Goal: Obtain resource: Obtain resource

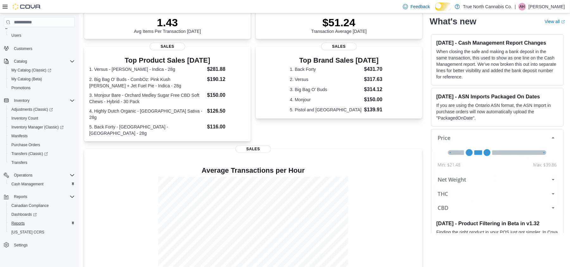
scroll to position [44, 0]
click at [19, 221] on span "Reports" at bounding box center [17, 223] width 13 height 5
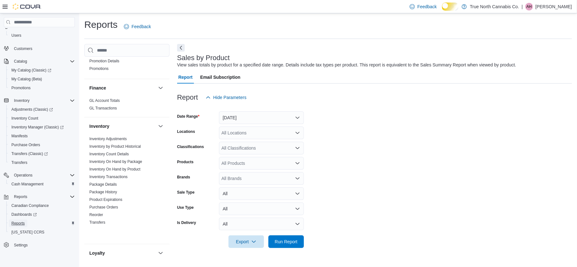
scroll to position [169, 0]
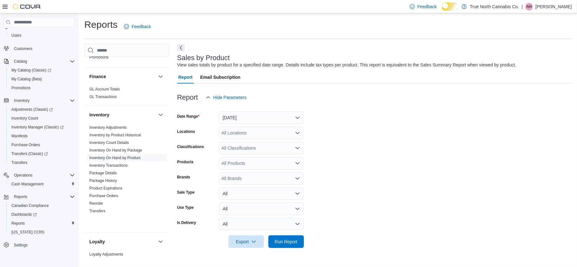
click at [136, 160] on link "Inventory On Hand by Product" at bounding box center [114, 158] width 51 height 4
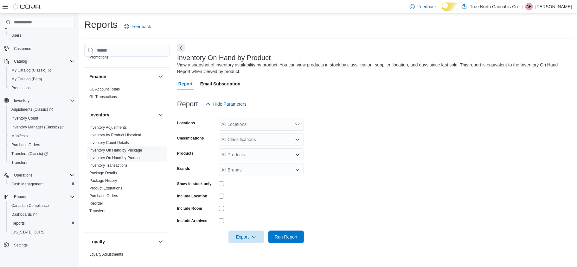
click at [138, 153] on link "Inventory On Hand by Package" at bounding box center [115, 150] width 53 height 4
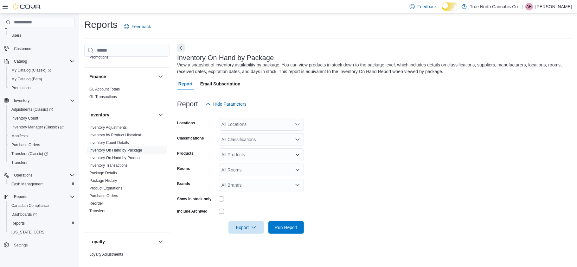
click at [257, 118] on div at bounding box center [374, 115] width 395 height 8
click at [261, 131] on div "All Locations" at bounding box center [261, 124] width 85 height 13
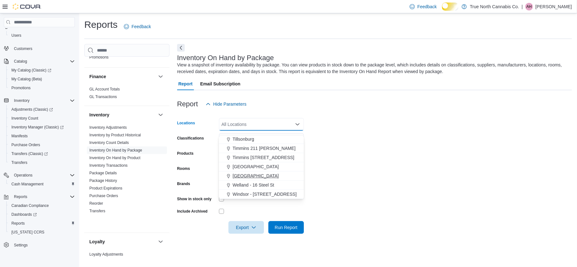
click at [258, 172] on button "[GEOGRAPHIC_DATA]" at bounding box center [261, 176] width 85 height 9
click at [371, 162] on form "Locations [GEOGRAPHIC_DATA] Combo box. Selected. [GEOGRAPHIC_DATA]. Press Backs…" at bounding box center [374, 173] width 395 height 124
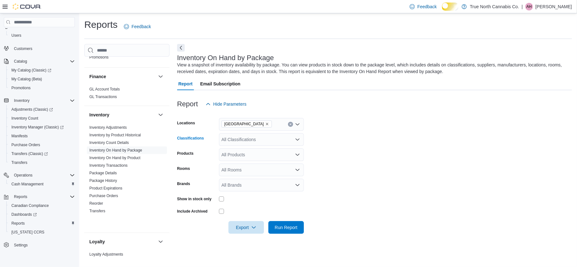
click at [250, 146] on div "All Classifications" at bounding box center [261, 139] width 85 height 13
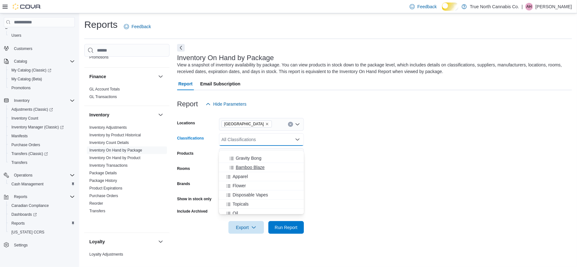
scroll to position [211, 0]
click at [248, 191] on div "Oil" at bounding box center [261, 192] width 77 height 6
click at [254, 182] on div "Topicals" at bounding box center [261, 183] width 77 height 6
click at [257, 211] on div "Capsules" at bounding box center [261, 211] width 77 height 6
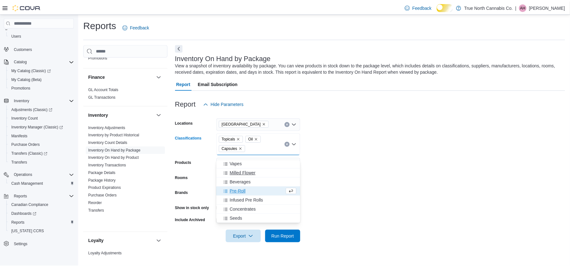
scroll to position [255, 0]
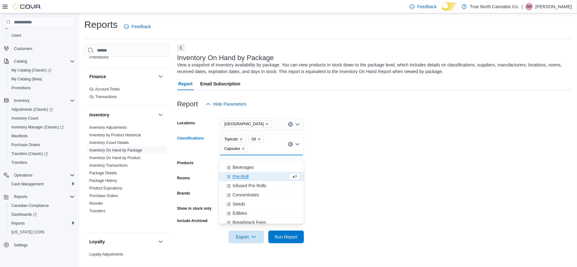
click at [355, 193] on form "Locations [GEOGRAPHIC_DATA] Classifications Topicals Oil Capsules Combo box. Se…" at bounding box center [374, 177] width 395 height 133
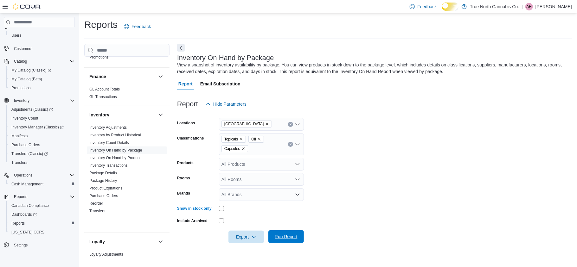
click at [289, 242] on span "Run Report" at bounding box center [286, 237] width 28 height 13
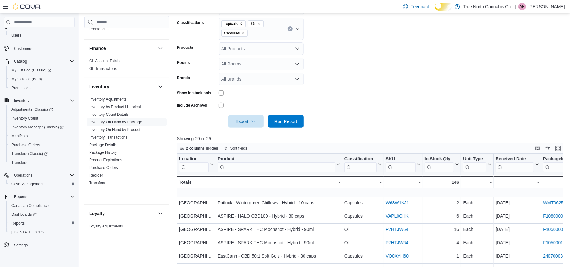
scroll to position [169, 0]
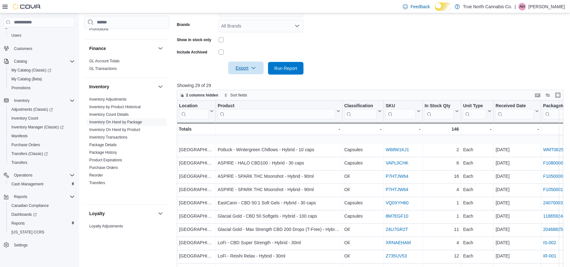
click at [250, 74] on span "Export" at bounding box center [246, 68] width 28 height 13
click at [375, 62] on div at bounding box center [372, 59] width 391 height 5
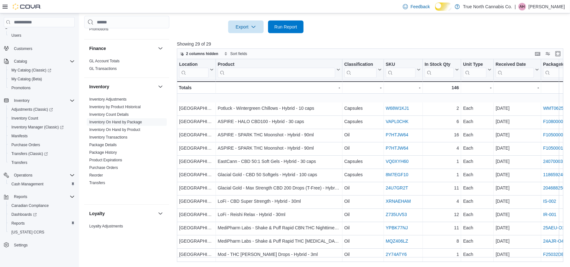
scroll to position [221, 0]
click at [258, 29] on span "Export" at bounding box center [246, 26] width 28 height 13
click at [251, 47] on span "Export to Excel" at bounding box center [243, 49] width 29 height 5
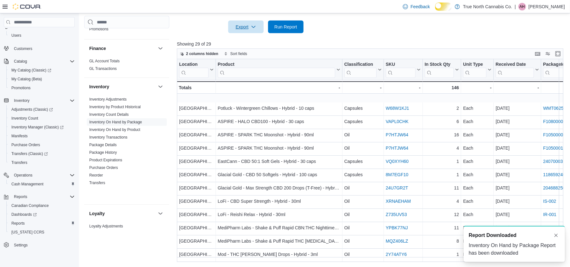
scroll to position [0, 0]
